Goal: Information Seeking & Learning: Check status

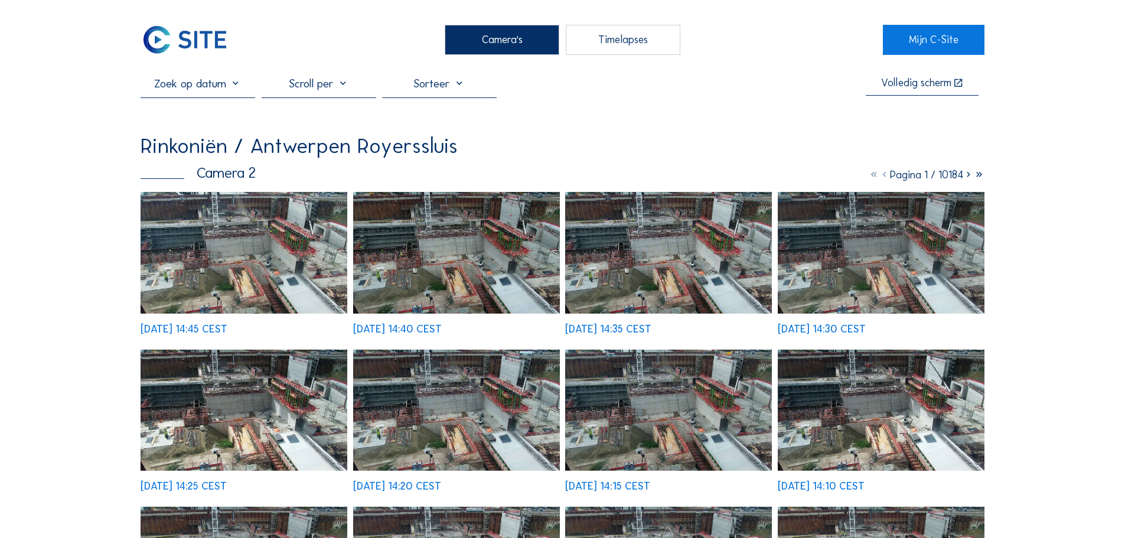
click at [487, 44] on div "Camera's" at bounding box center [502, 40] width 115 height 30
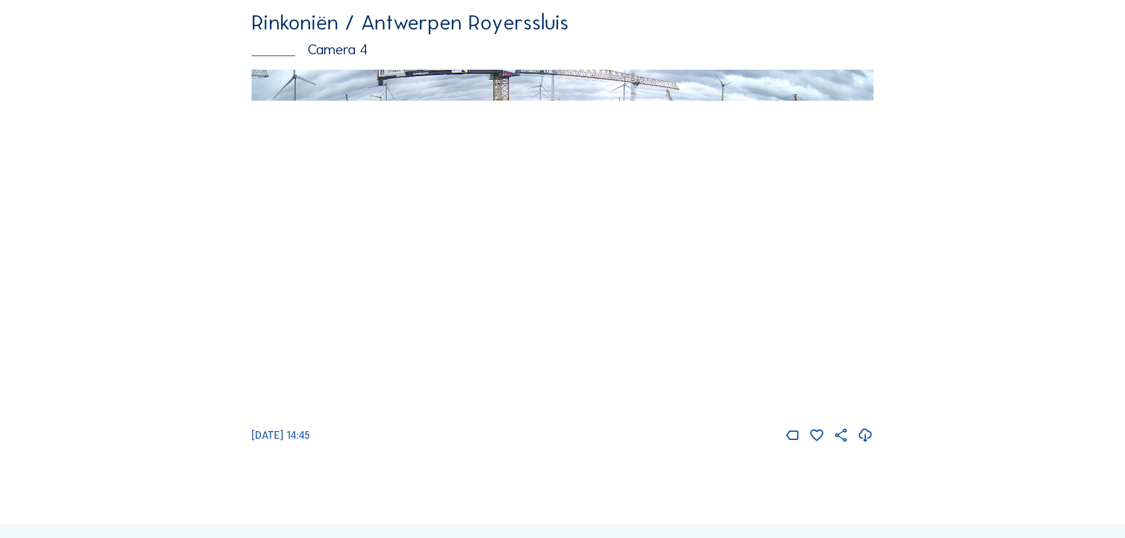
scroll to position [2001, 0]
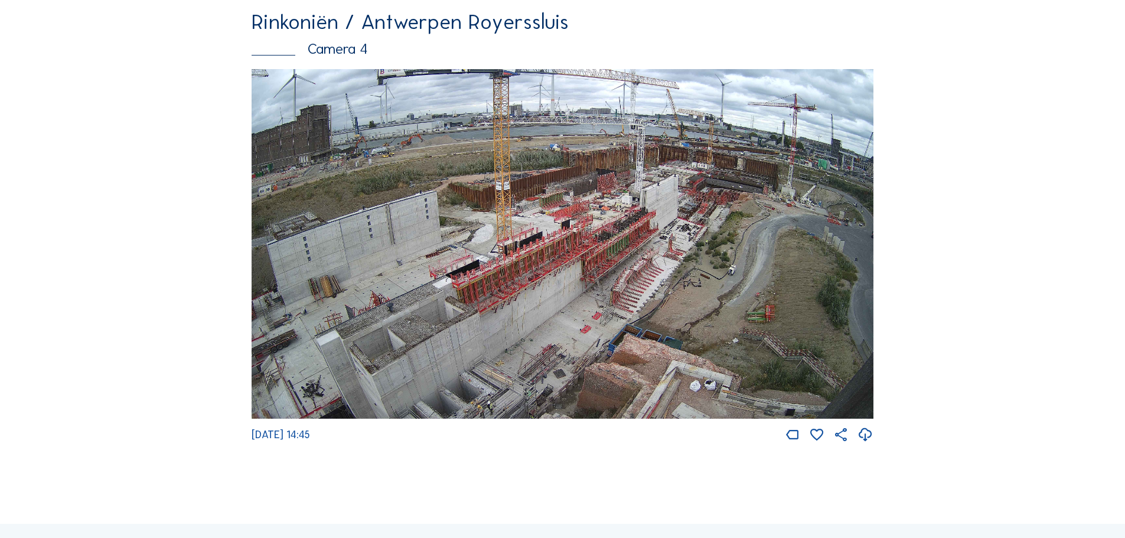
click at [465, 286] on img at bounding box center [562, 244] width 622 height 350
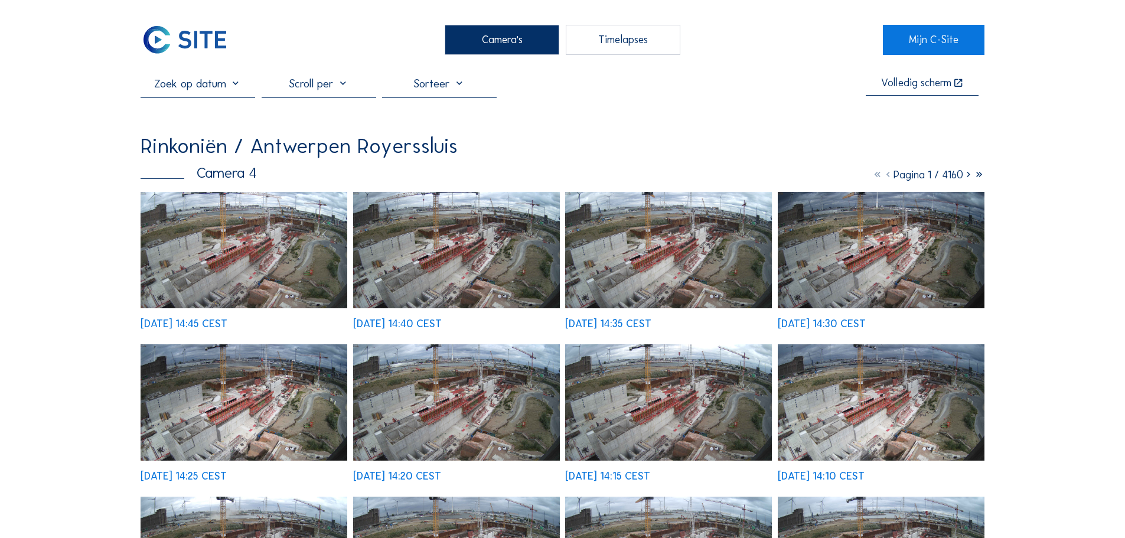
click at [216, 233] on img at bounding box center [244, 250] width 207 height 116
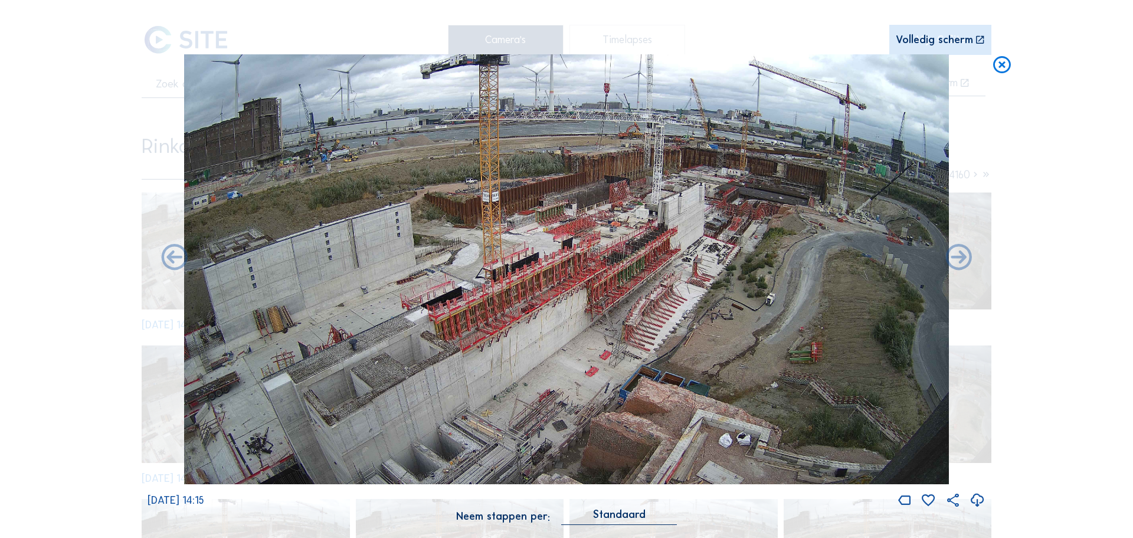
click at [1008, 60] on icon at bounding box center [1002, 65] width 21 height 22
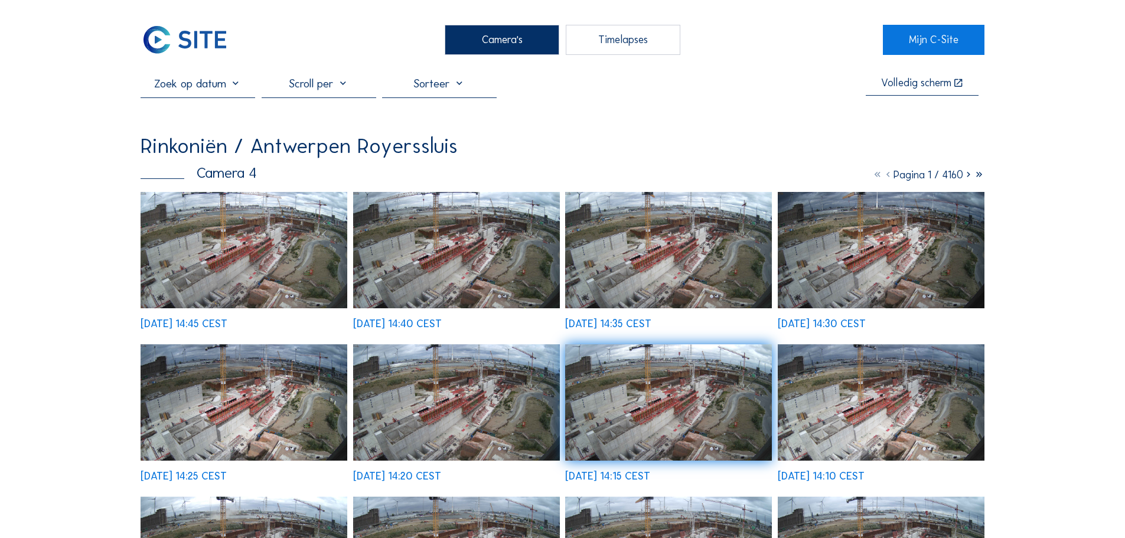
click at [220, 84] on input "text" at bounding box center [198, 83] width 115 height 14
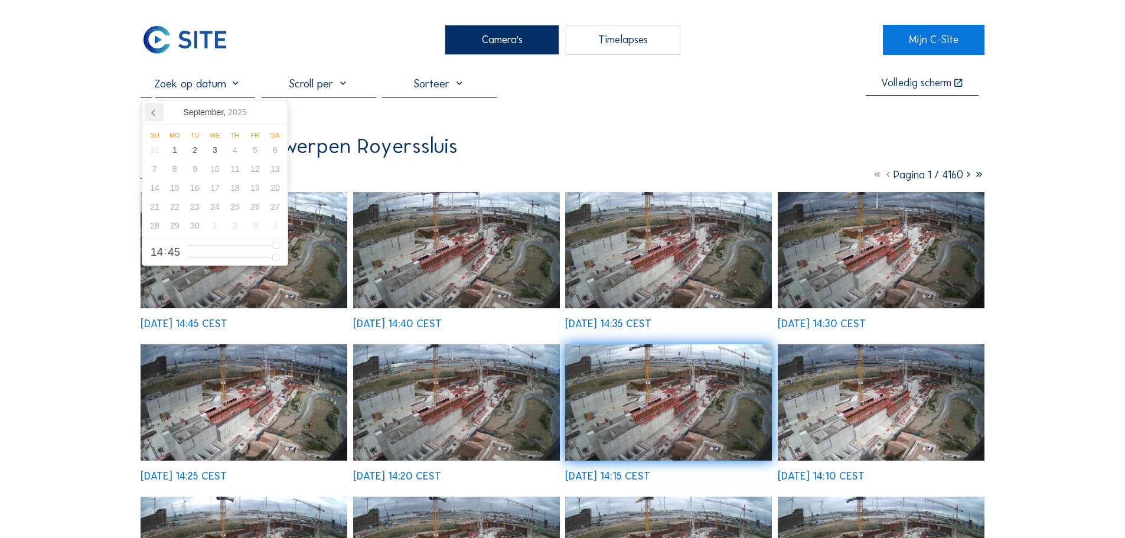
click at [152, 119] on icon at bounding box center [154, 112] width 19 height 19
click at [198, 224] on div "26" at bounding box center [195, 225] width 20 height 19
type input "[DATE] 14:45"
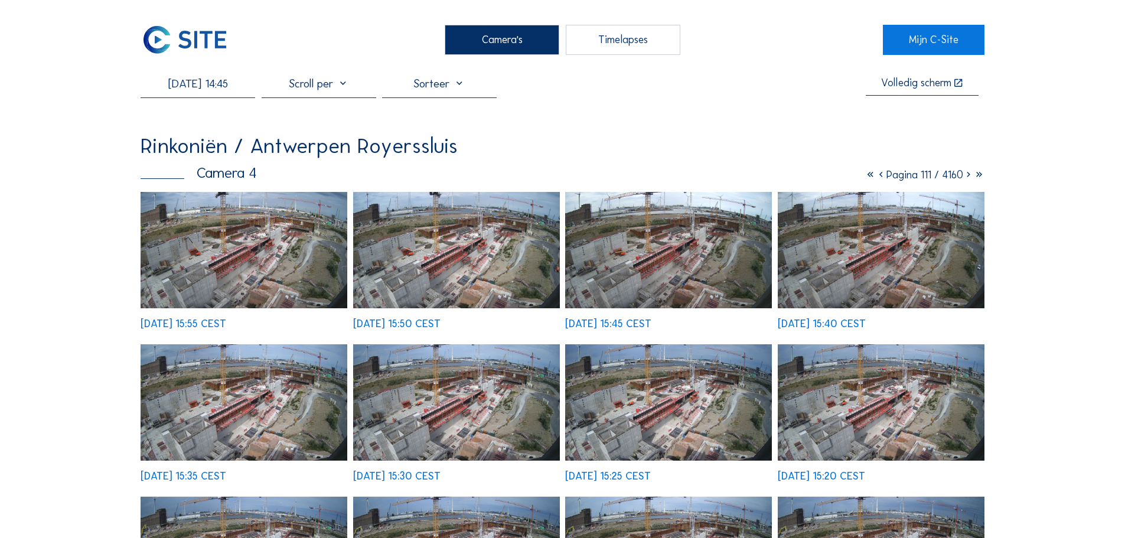
click at [413, 236] on img at bounding box center [456, 250] width 207 height 116
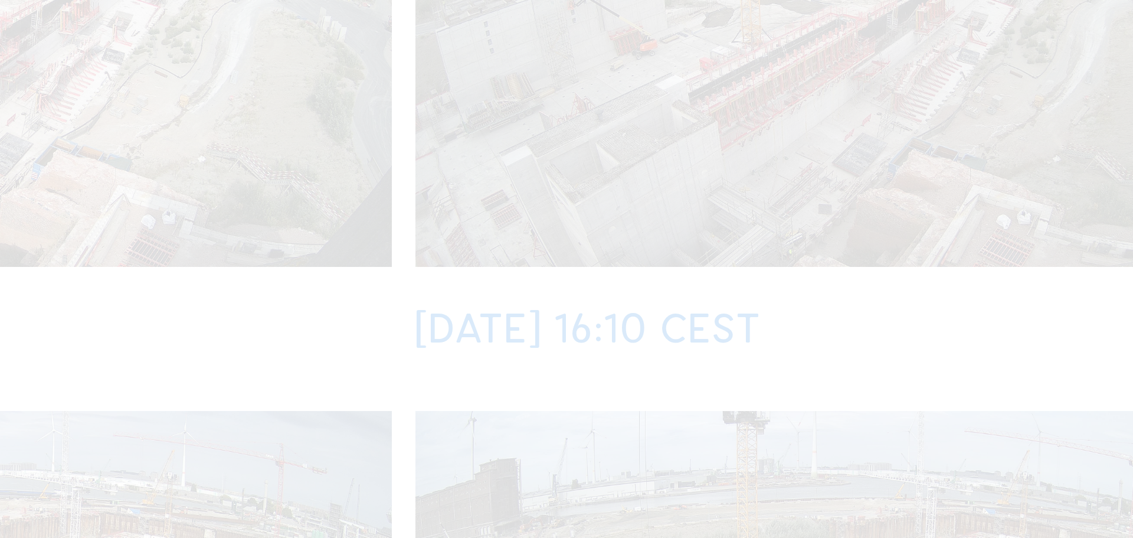
scroll to position [613, 0]
